Goal: Transaction & Acquisition: Purchase product/service

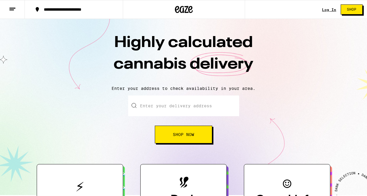
click at [161, 106] on input "Enter your delivery address" at bounding box center [183, 105] width 111 height 21
click at [185, 134] on span "Shop Now" at bounding box center [183, 134] width 21 height 4
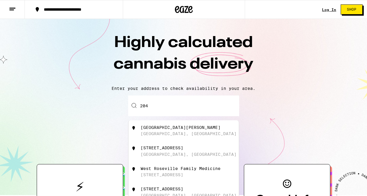
type input "2048"
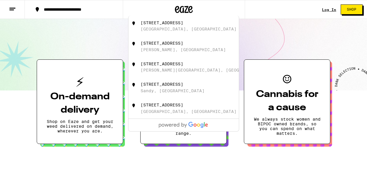
scroll to position [105, 0]
click at [161, 23] on div "[STREET_ADDRESS]" at bounding box center [161, 22] width 43 height 5
type input "[STREET_ADDRESS]"
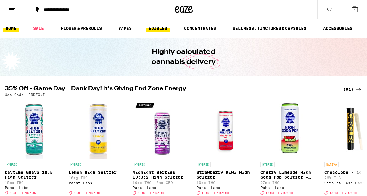
click at [155, 29] on link "EDIBLES" at bounding box center [157, 28] width 25 height 7
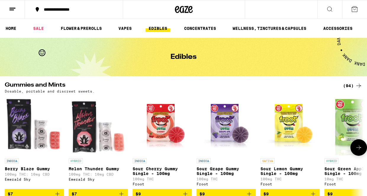
click at [284, 169] on p "Sour Lemon Gummy Single - 100mg" at bounding box center [289, 170] width 59 height 9
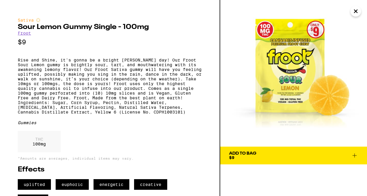
click at [297, 152] on span "Add To Bag $9" at bounding box center [293, 155] width 129 height 8
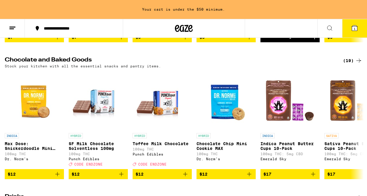
scroll to position [176, 0]
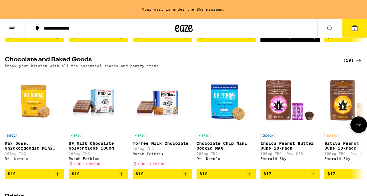
click at [337, 148] on p "Sativa Peanut Butter Cups 10-Pack" at bounding box center [353, 145] width 59 height 9
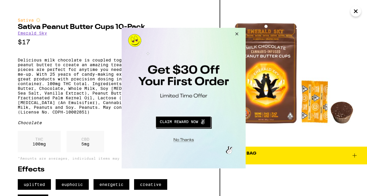
click at [236, 34] on button "Close Modal" at bounding box center [235, 34] width 16 height 14
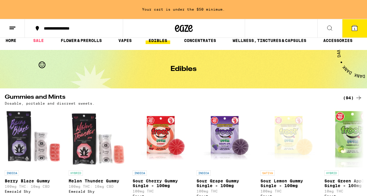
scroll to position [13, 0]
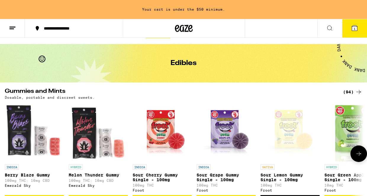
click at [357, 155] on icon at bounding box center [358, 153] width 7 height 7
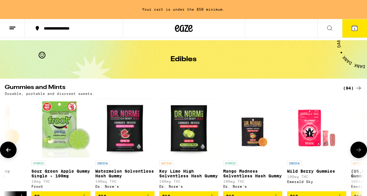
scroll to position [20, 0]
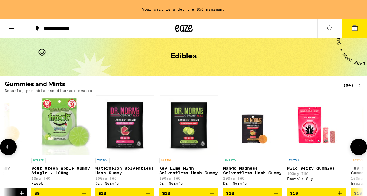
click at [181, 169] on p "Key Lime High Solventless Hash Gummy" at bounding box center [188, 170] width 59 height 9
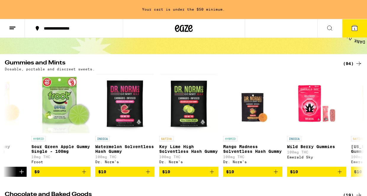
scroll to position [47, 0]
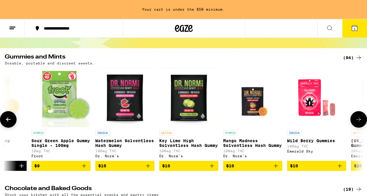
click at [12, 121] on button at bounding box center [8, 119] width 17 height 17
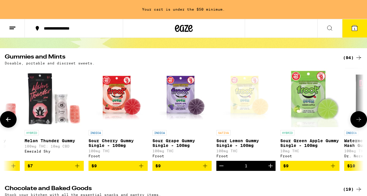
scroll to position [0, 0]
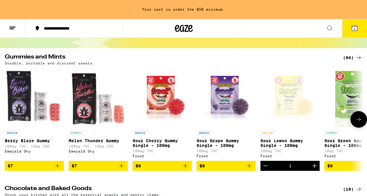
click at [281, 141] on p "Sour Lemon Gummy Single - 100mg" at bounding box center [289, 142] width 59 height 9
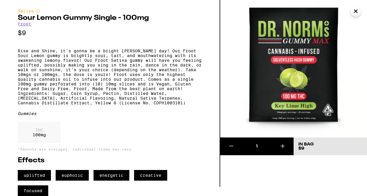
scroll to position [22, 0]
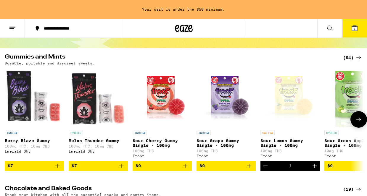
click at [361, 120] on icon at bounding box center [358, 119] width 7 height 7
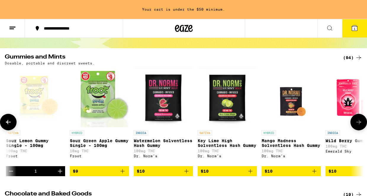
scroll to position [0, 293]
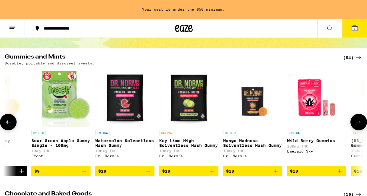
click at [182, 146] on p "Key Lime High Solventless Hash Gummy" at bounding box center [188, 142] width 59 height 9
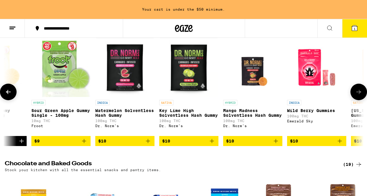
scroll to position [77, 0]
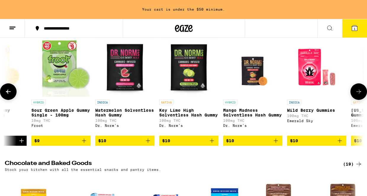
click at [169, 111] on p "Key Lime High Solventless Hash Gummy" at bounding box center [188, 112] width 59 height 9
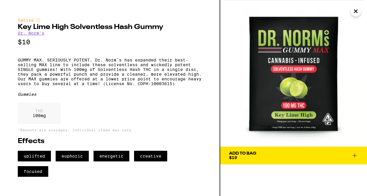
click at [354, 155] on icon at bounding box center [354, 155] width 4 height 4
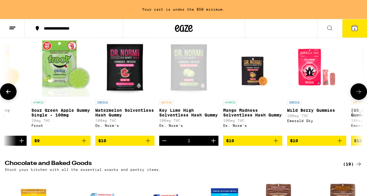
click at [7, 92] on icon at bounding box center [8, 91] width 7 height 7
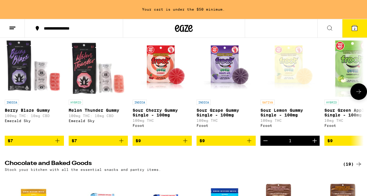
click at [281, 111] on p "Sour Lemon Gummy Single - 100mg" at bounding box center [289, 112] width 59 height 9
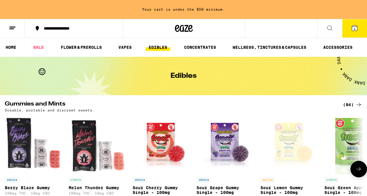
click at [359, 171] on icon at bounding box center [358, 169] width 7 height 7
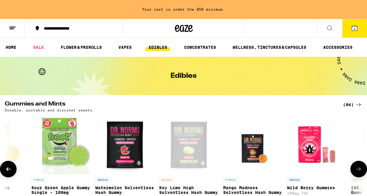
click at [359, 171] on icon at bounding box center [358, 169] width 7 height 7
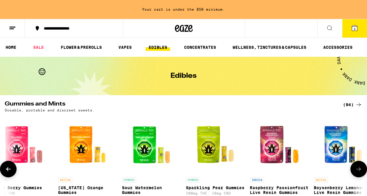
click at [359, 171] on icon at bounding box center [358, 169] width 7 height 7
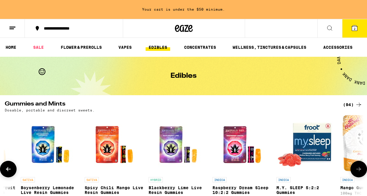
click at [359, 171] on icon at bounding box center [358, 169] width 7 height 7
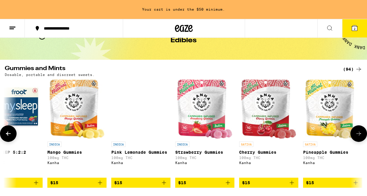
scroll to position [36, 0]
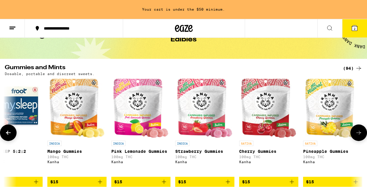
click at [328, 109] on img "Open page for Pineapple Gummies from Kanha" at bounding box center [332, 108] width 55 height 59
click at [361, 68] on icon at bounding box center [358, 68] width 7 height 7
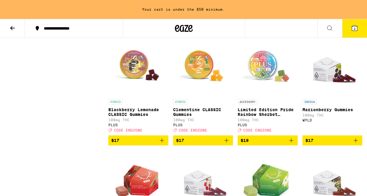
scroll to position [822, 0]
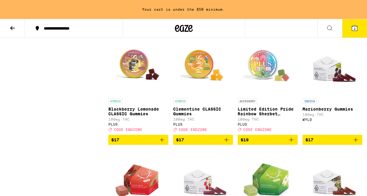
click at [324, 143] on span "$17" at bounding box center [332, 139] width 54 height 7
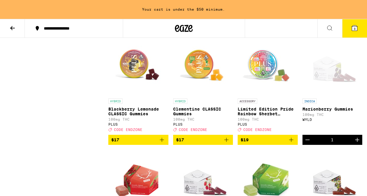
click at [358, 142] on icon "Increment" at bounding box center [357, 140] width 4 height 4
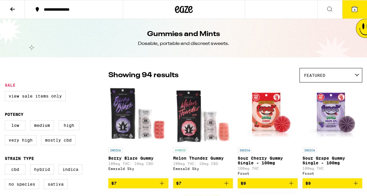
scroll to position [0, 0]
click at [15, 8] on icon at bounding box center [12, 9] width 7 height 7
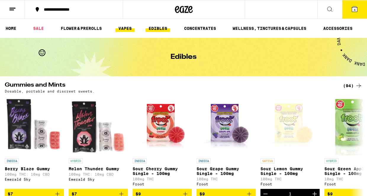
click at [126, 28] on link "VAPES" at bounding box center [124, 28] width 19 height 7
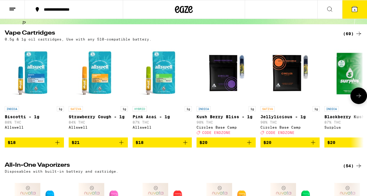
scroll to position [53, 0]
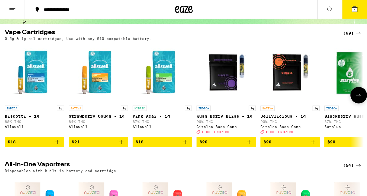
click at [120, 145] on icon "Add to bag" at bounding box center [121, 141] width 7 height 7
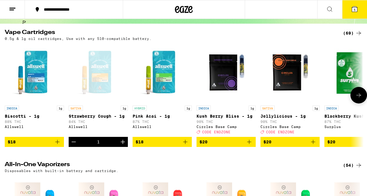
click at [74, 145] on icon "Decrement" at bounding box center [73, 141] width 7 height 7
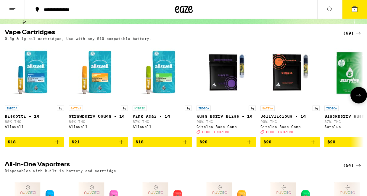
click at [290, 134] on span "CODE ENDZONE" at bounding box center [280, 132] width 28 height 4
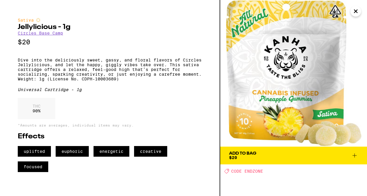
click at [356, 12] on icon "Close" at bounding box center [355, 11] width 3 height 3
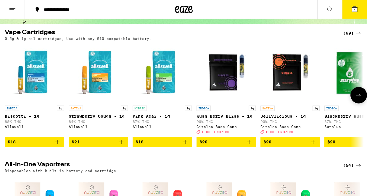
click at [314, 144] on icon "Add to bag" at bounding box center [313, 142] width 4 height 4
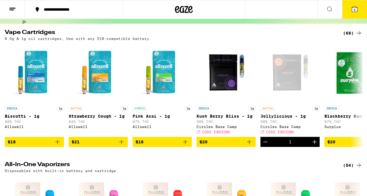
click at [355, 9] on icon at bounding box center [354, 9] width 5 height 5
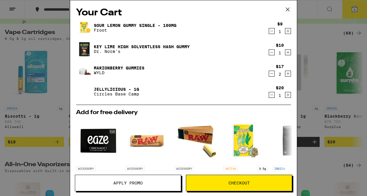
click at [131, 181] on span "Apply Promo" at bounding box center [127, 183] width 29 height 4
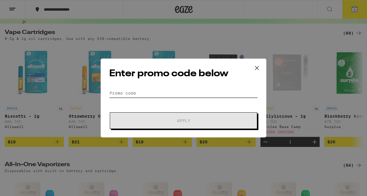
click at [122, 91] on input "Promo Code" at bounding box center [183, 93] width 148 height 9
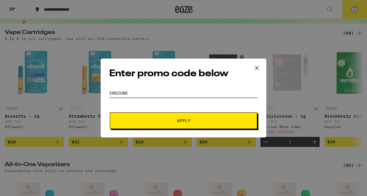
type input "endzone"
click at [177, 118] on button "Apply" at bounding box center [183, 120] width 147 height 17
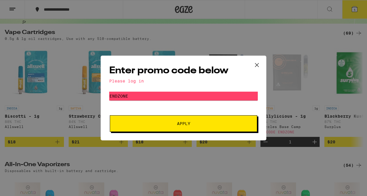
click at [258, 64] on icon at bounding box center [256, 65] width 9 height 9
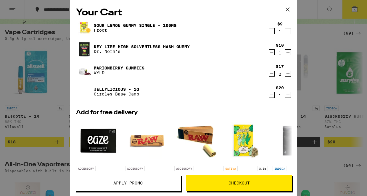
click at [287, 9] on icon at bounding box center [287, 9] width 9 height 9
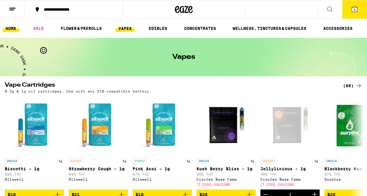
click at [12, 29] on link "HOME" at bounding box center [11, 28] width 17 height 7
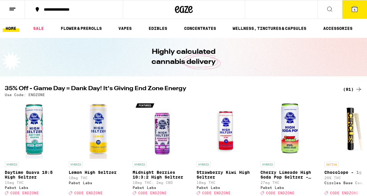
click at [354, 7] on icon at bounding box center [354, 9] width 5 height 5
click at [13, 8] on line at bounding box center [12, 8] width 6 height 0
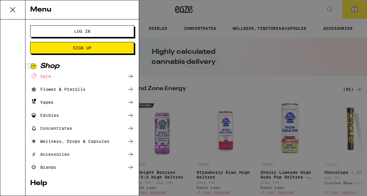
click at [67, 30] on span "Log In" at bounding box center [82, 31] width 56 height 4
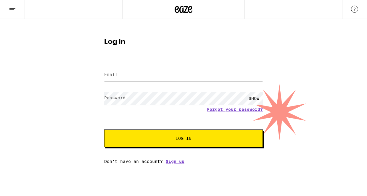
type input "[EMAIL_ADDRESS][DOMAIN_NAME]"
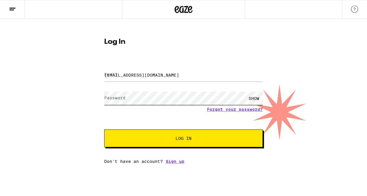
click at [183, 139] on button "Log In" at bounding box center [183, 138] width 158 height 18
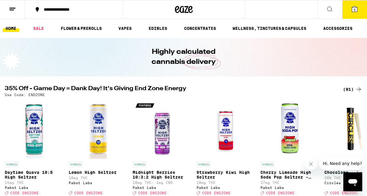
click at [353, 9] on icon at bounding box center [354, 9] width 5 height 5
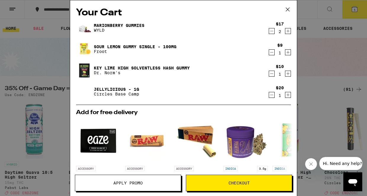
click at [129, 181] on span "Apply Promo" at bounding box center [127, 183] width 29 height 4
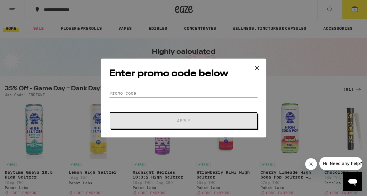
click at [120, 93] on input "Promo Code" at bounding box center [183, 93] width 148 height 9
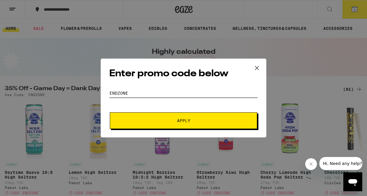
type input "endzone"
click at [181, 119] on span "Apply" at bounding box center [183, 121] width 13 height 4
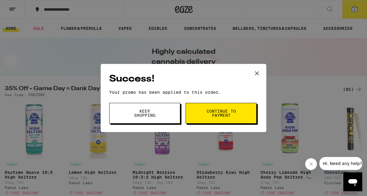
click at [218, 107] on button "Continue to payment" at bounding box center [220, 113] width 71 height 21
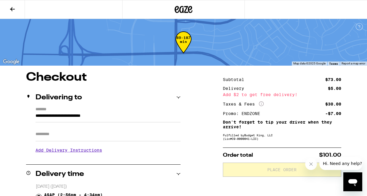
click at [177, 122] on input "**********" at bounding box center [107, 117] width 145 height 10
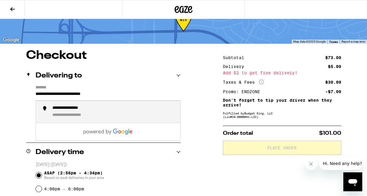
scroll to position [23, 0]
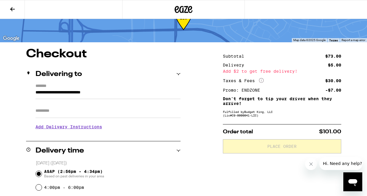
click at [12, 8] on icon at bounding box center [12, 9] width 7 height 7
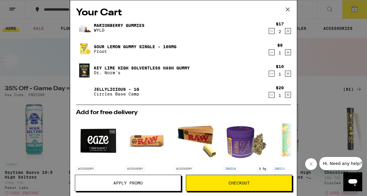
click at [270, 32] on icon "Decrement" at bounding box center [271, 30] width 5 height 7
click at [237, 183] on span "Checkout" at bounding box center [238, 183] width 21 height 4
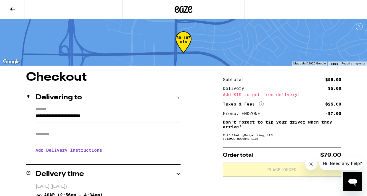
click at [14, 9] on icon at bounding box center [12, 9] width 5 height 4
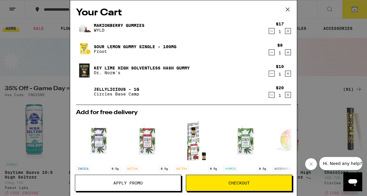
click at [228, 184] on span "Checkout" at bounding box center [238, 183] width 21 height 4
